Goal: Find specific page/section: Find specific page/section

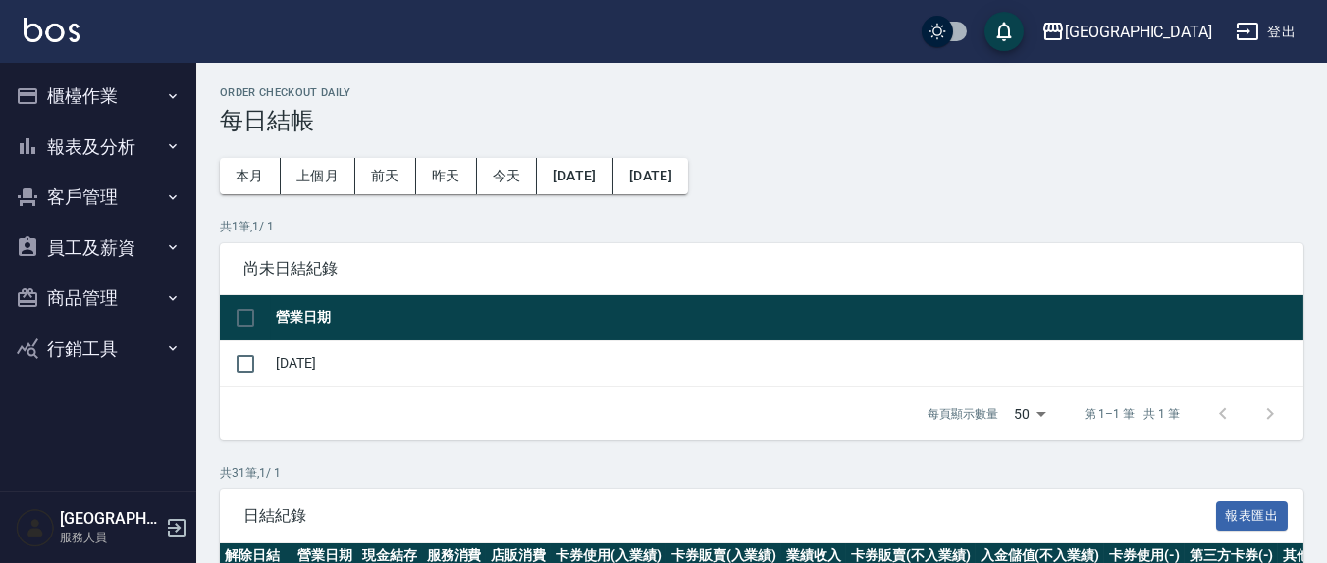
click at [93, 94] on button "櫃檯作業" at bounding box center [98, 96] width 181 height 51
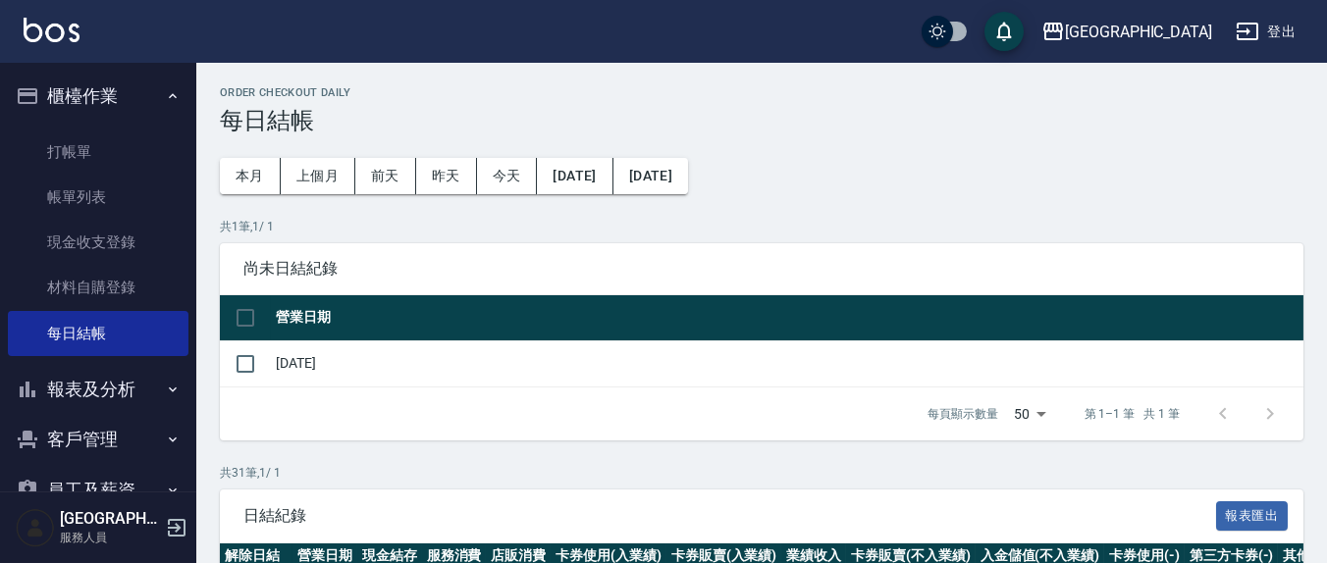
scroll to position [204, 0]
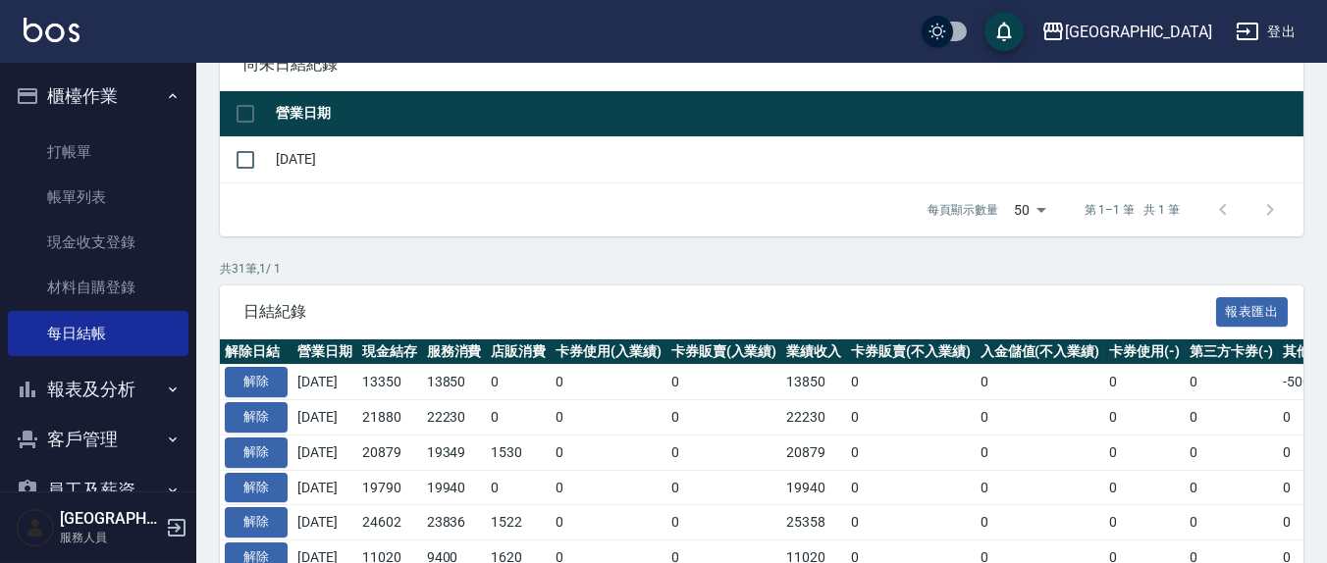
click at [123, 391] on button "報表及分析" at bounding box center [98, 389] width 181 height 51
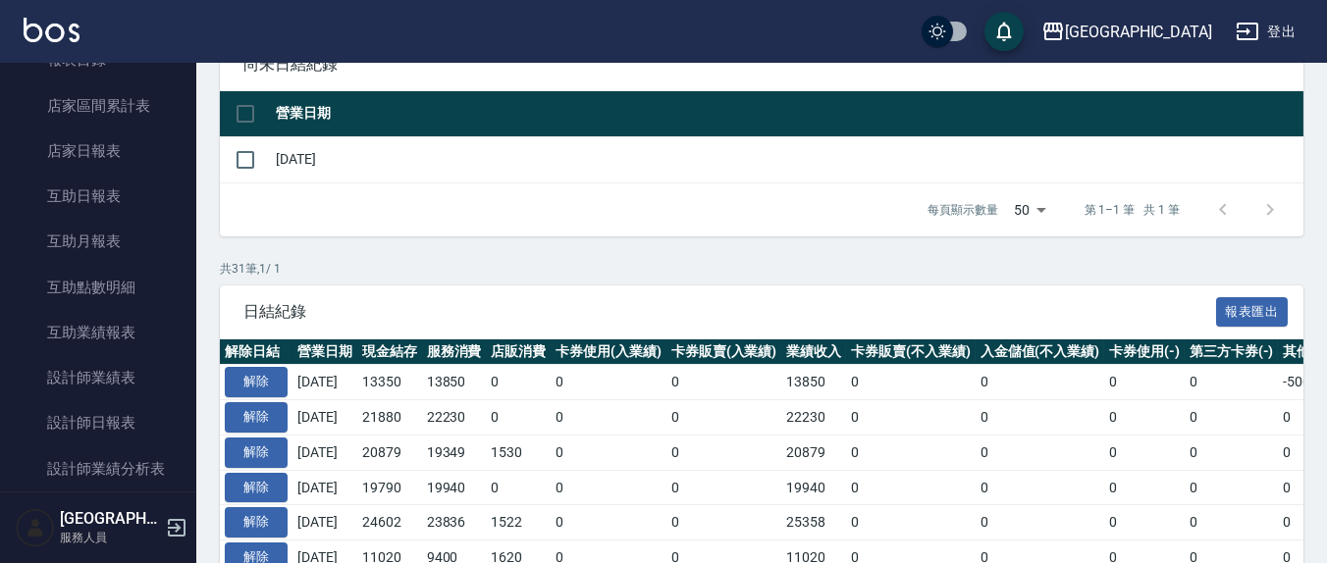
scroll to position [408, 0]
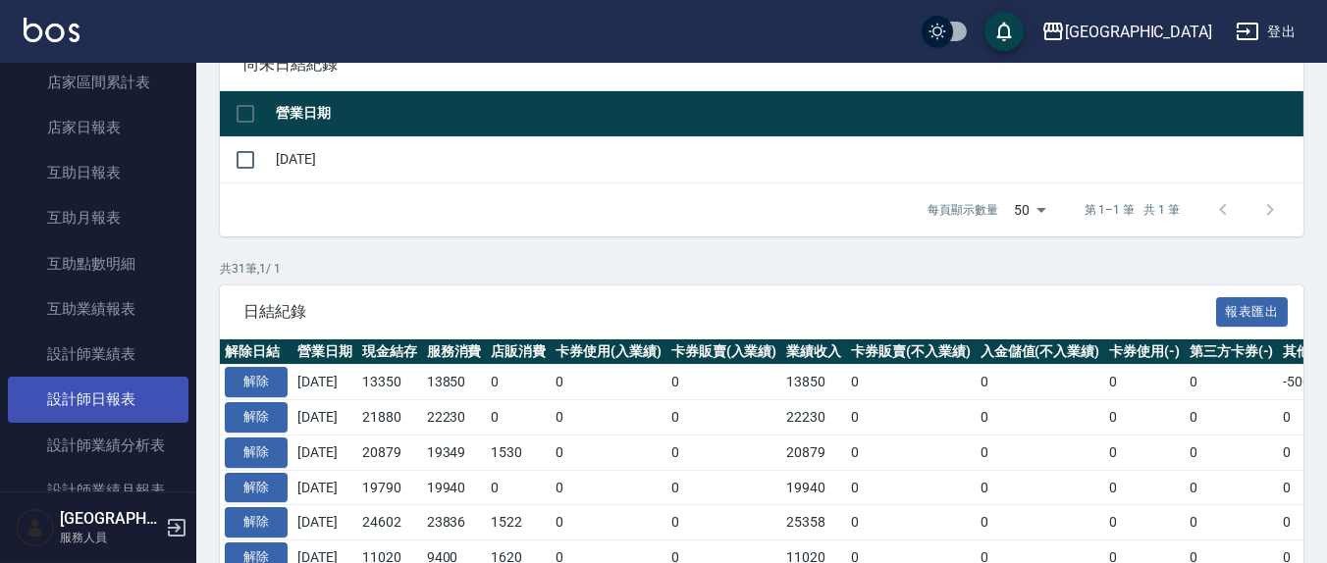
click at [112, 401] on link "設計師日報表" at bounding box center [98, 399] width 181 height 45
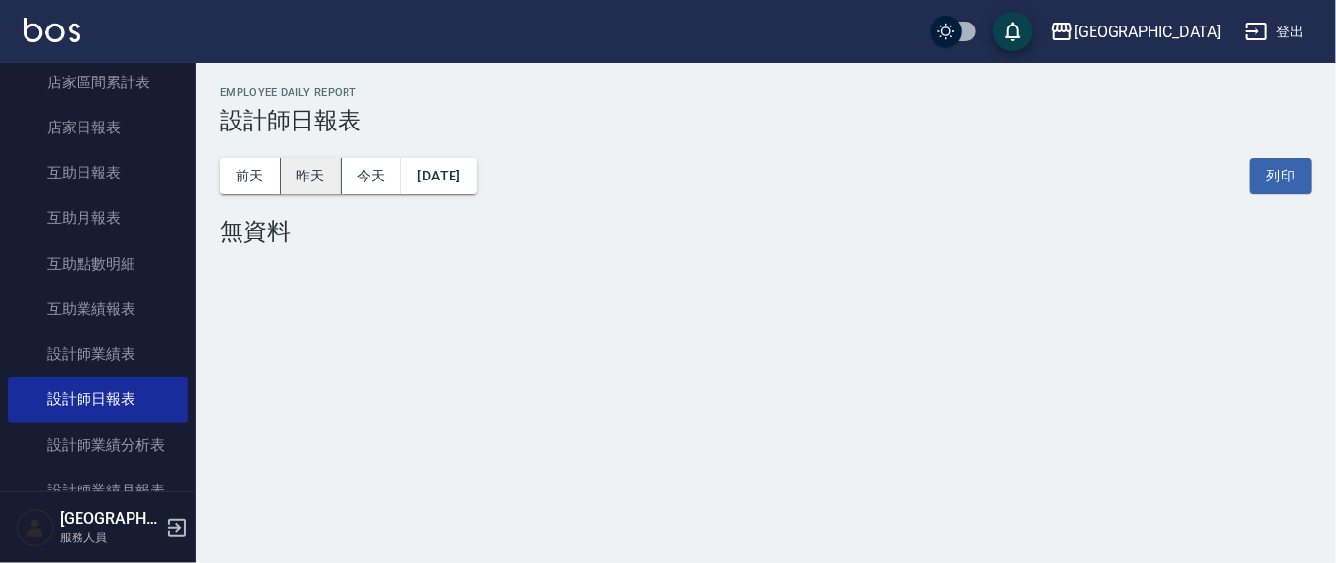
click at [303, 183] on button "昨天" at bounding box center [311, 176] width 61 height 36
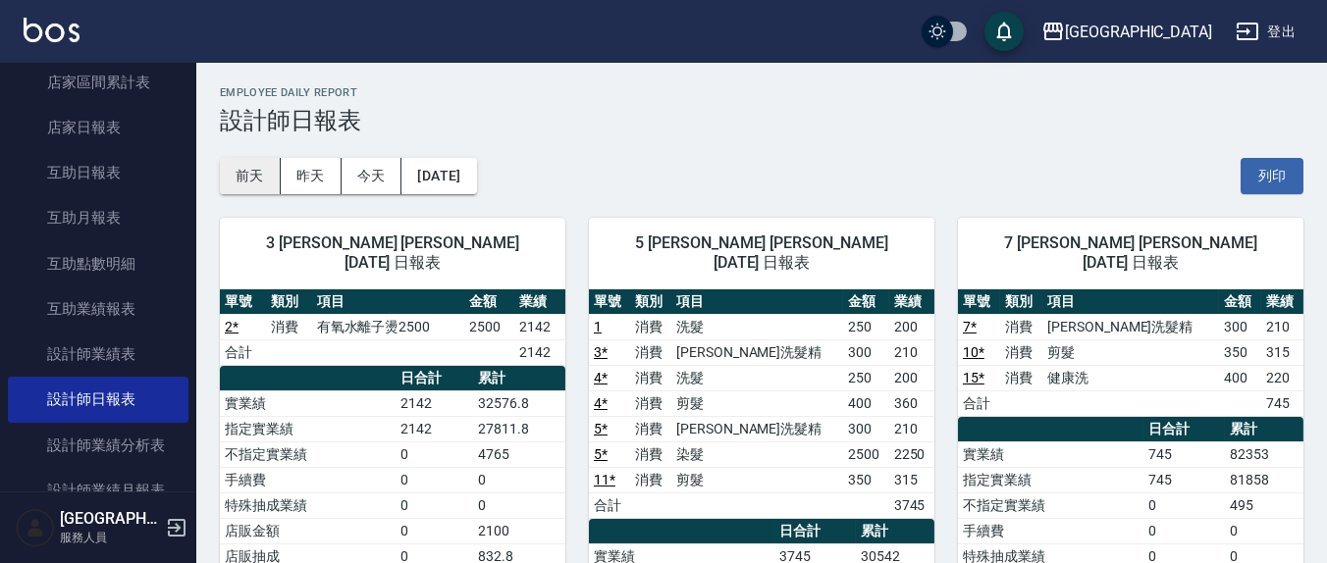
click at [267, 180] on button "前天" at bounding box center [250, 176] width 61 height 36
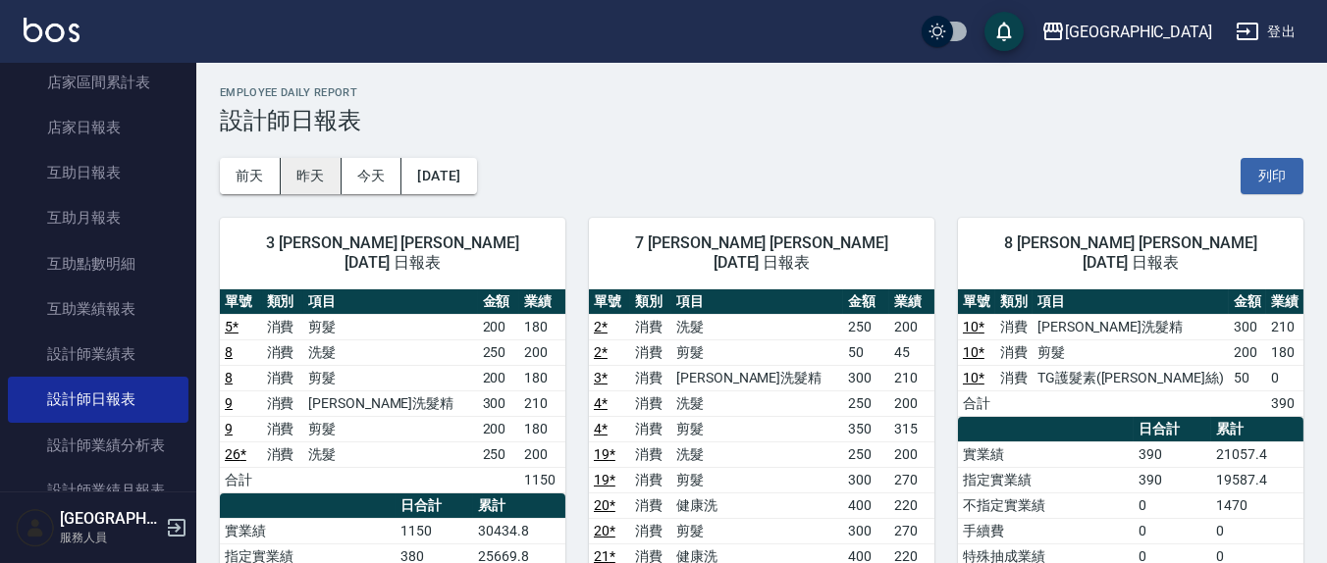
click at [315, 178] on button "昨天" at bounding box center [311, 176] width 61 height 36
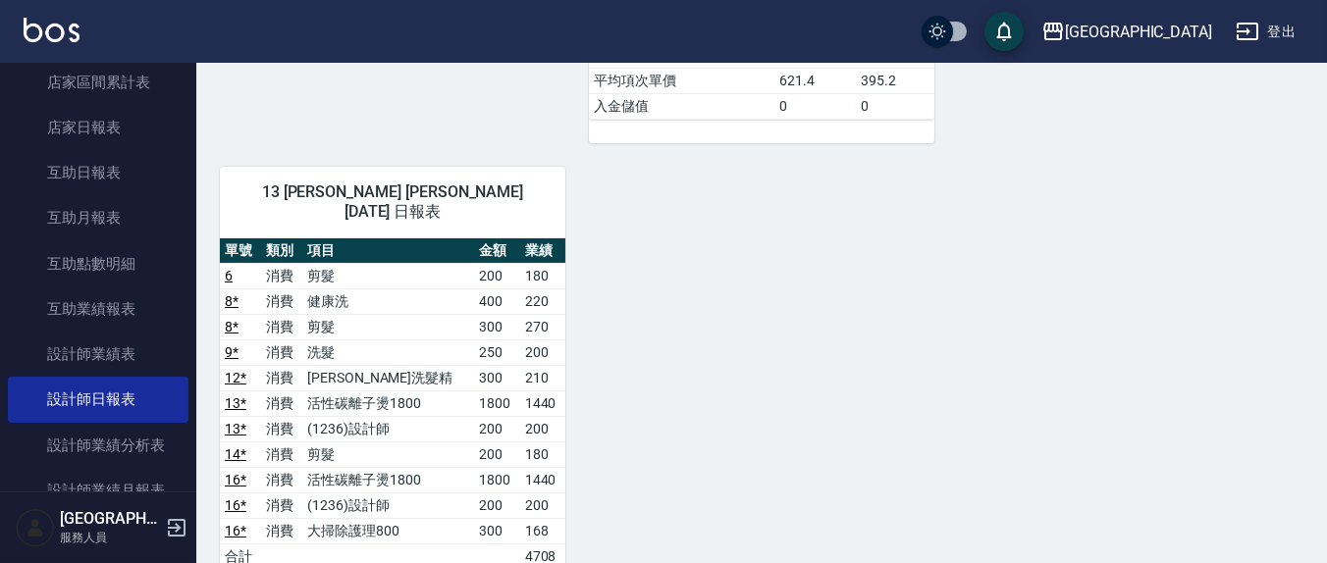
scroll to position [1022, 0]
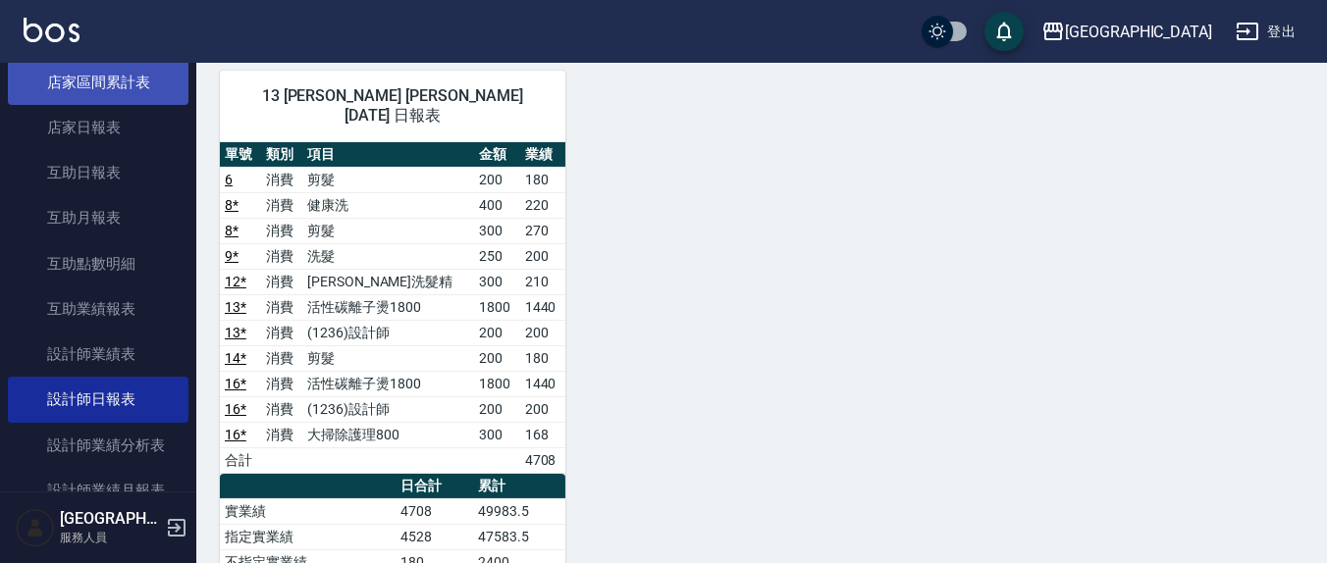
click at [137, 83] on link "店家區間累計表" at bounding box center [98, 82] width 181 height 45
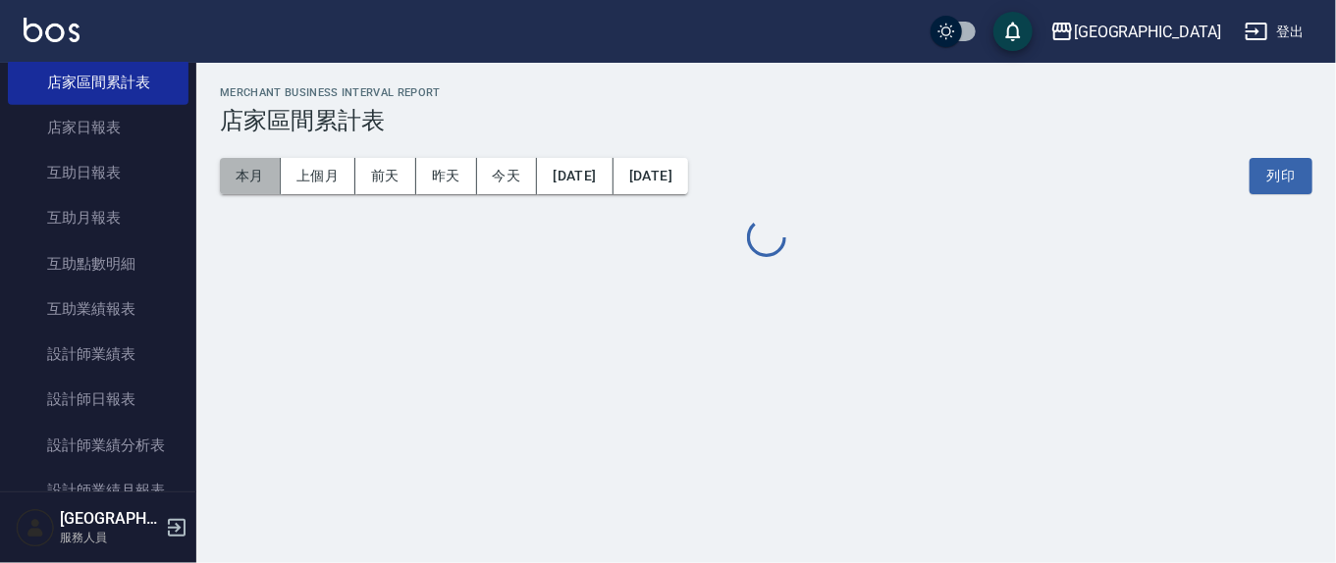
click at [245, 169] on button "本月" at bounding box center [250, 176] width 61 height 36
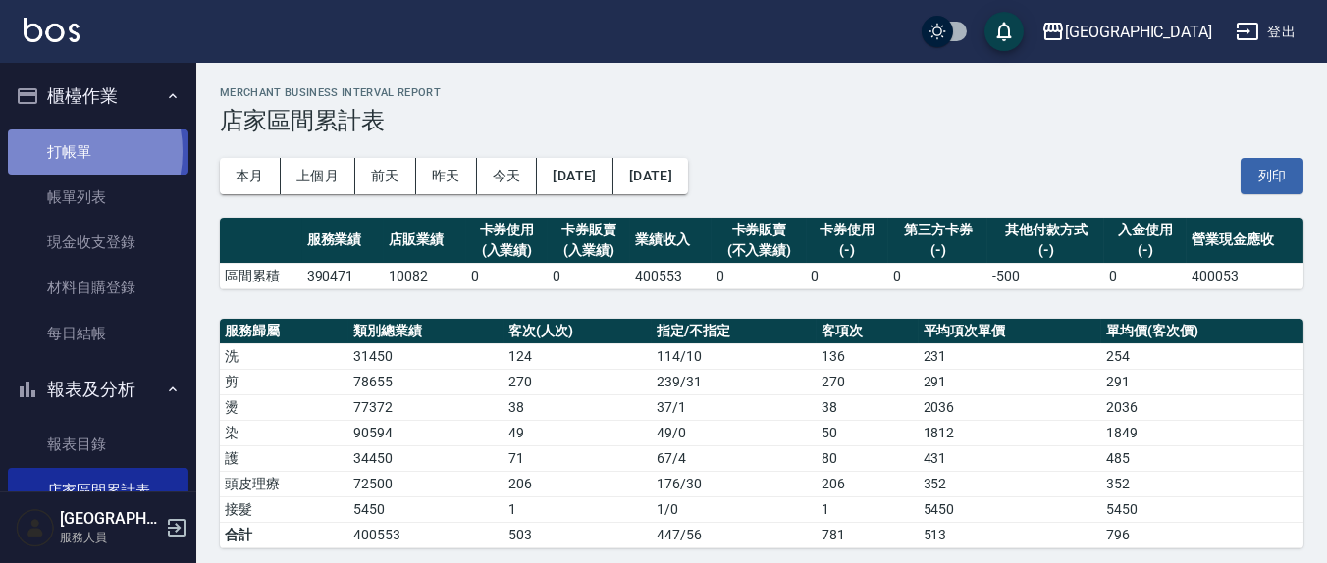
click at [61, 151] on link "打帳單" at bounding box center [98, 152] width 181 height 45
